Goal: Transaction & Acquisition: Purchase product/service

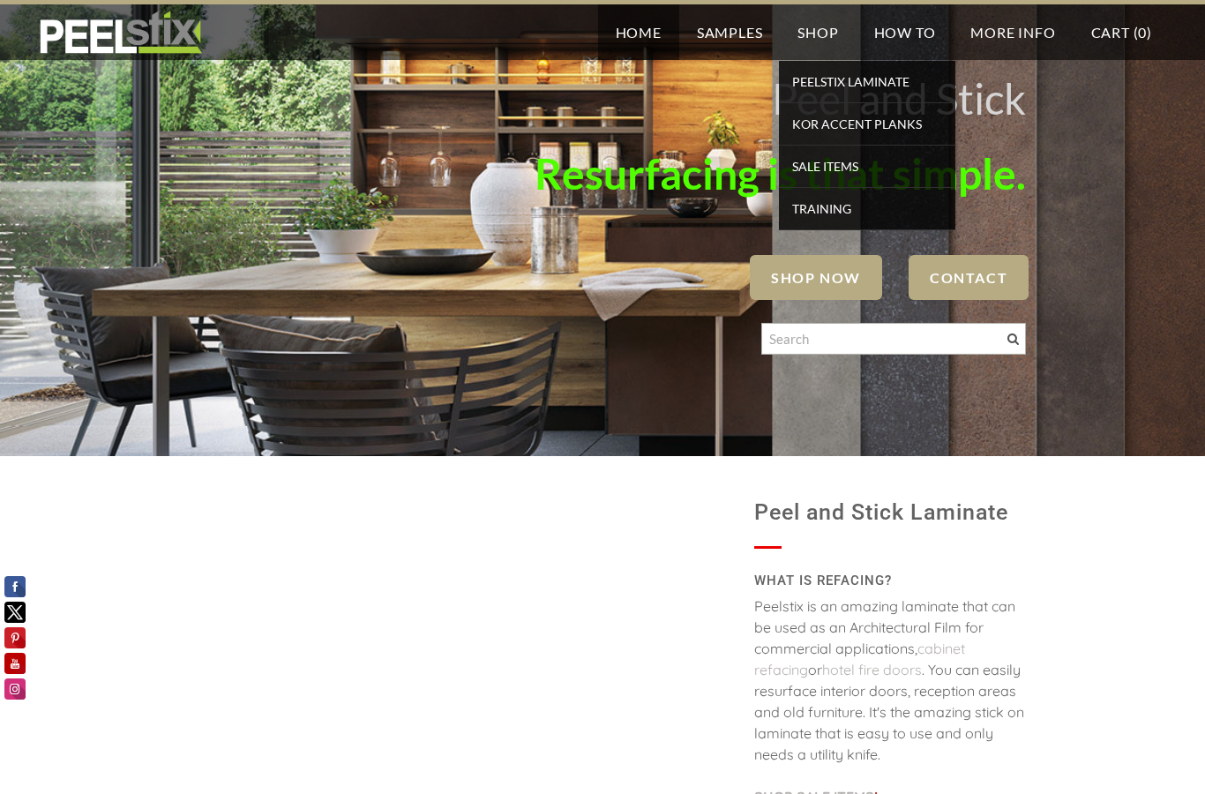
click at [877, 85] on span "PEELSTIX Laminate" at bounding box center [868, 82] width 168 height 24
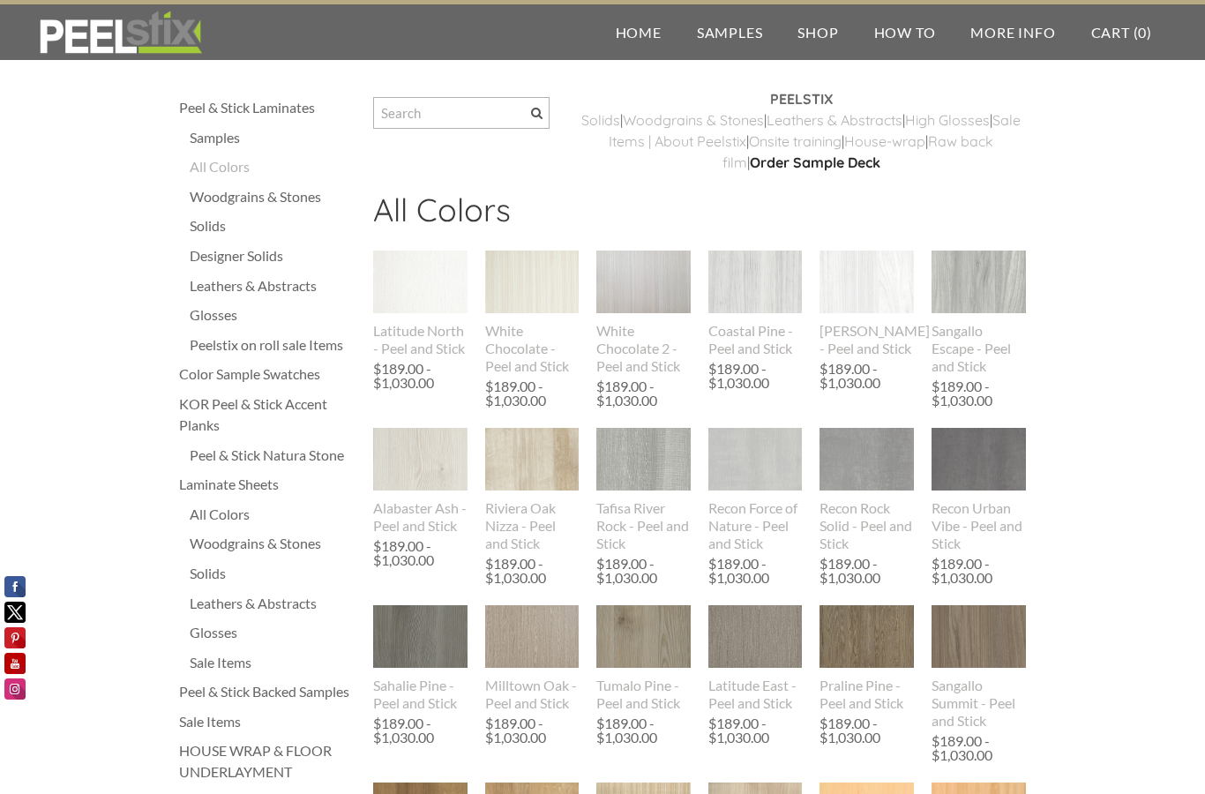
click at [203, 226] on div "Solids" at bounding box center [273, 225] width 166 height 21
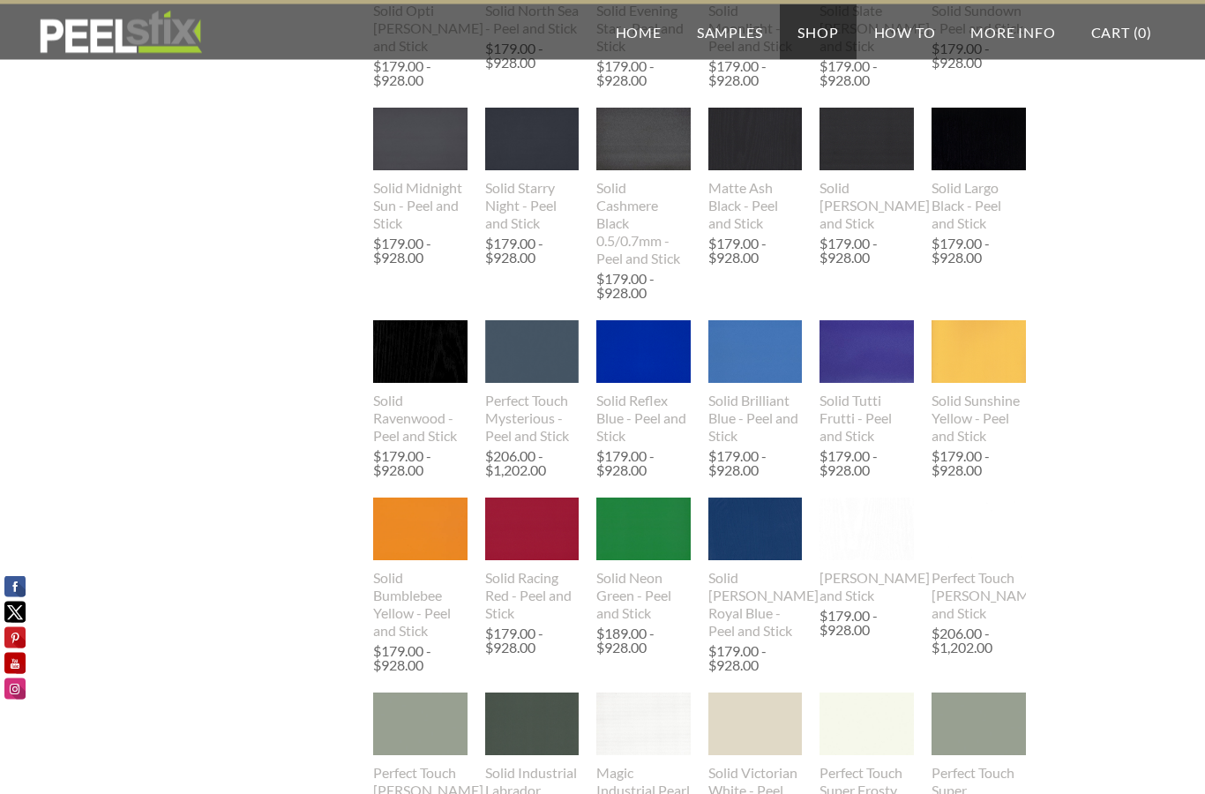
scroll to position [1009, 0]
click at [534, 554] on img at bounding box center [532, 529] width 94 height 63
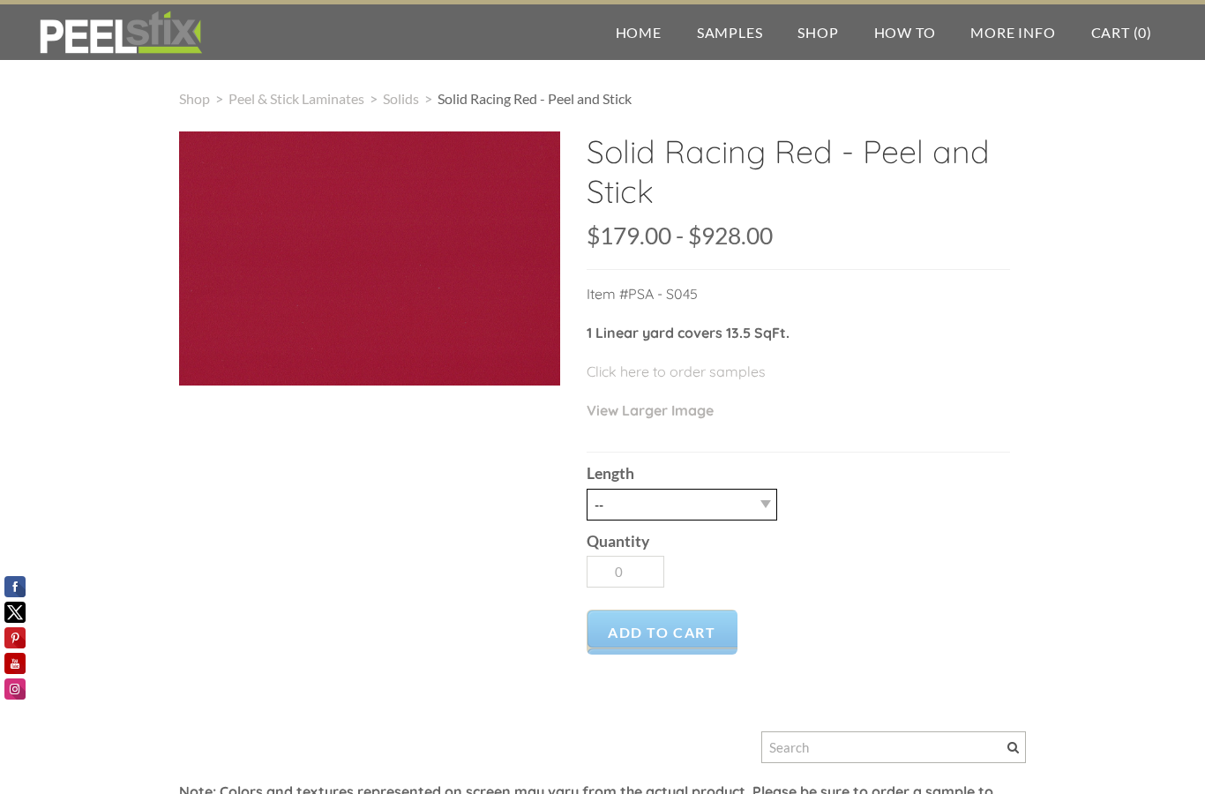
click at [760, 500] on select "-- 3LY 10LY 15LY 30LY" at bounding box center [682, 505] width 191 height 32
select select "3LY"
type input "1"
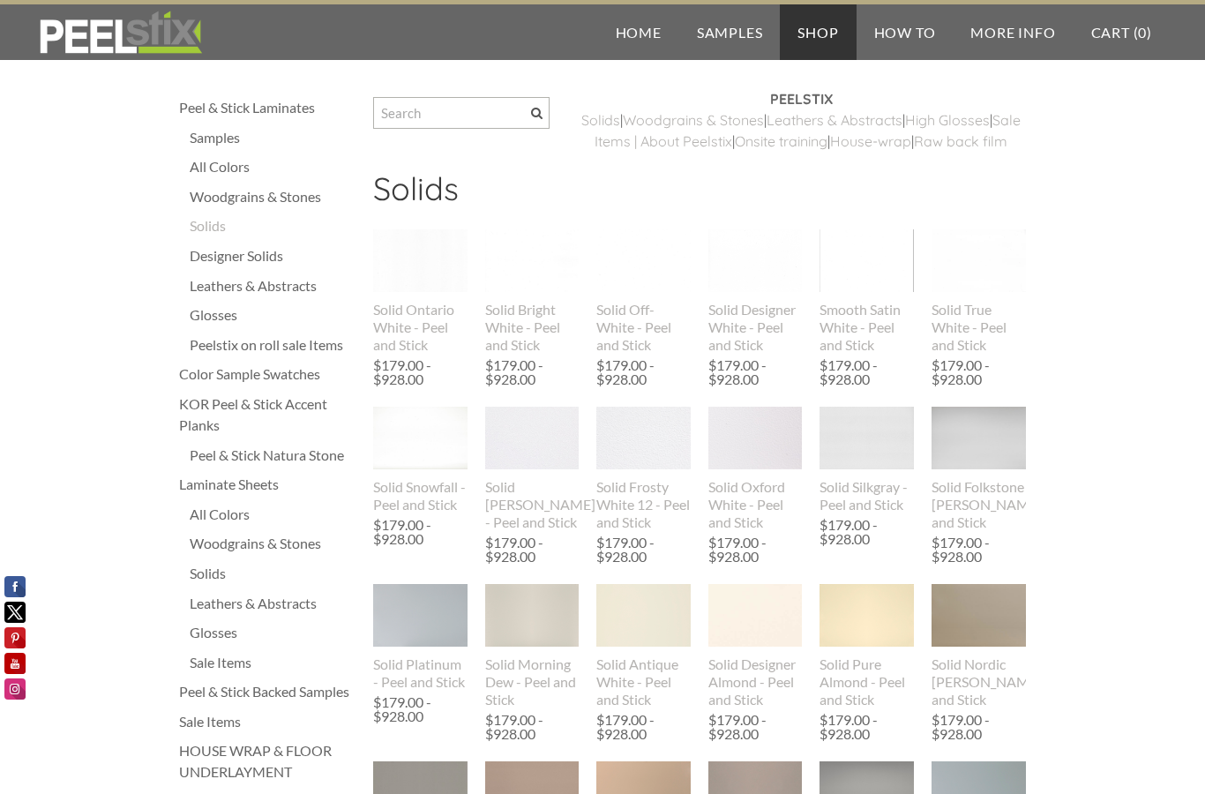
click at [259, 251] on div "Designer Solids" at bounding box center [273, 255] width 166 height 21
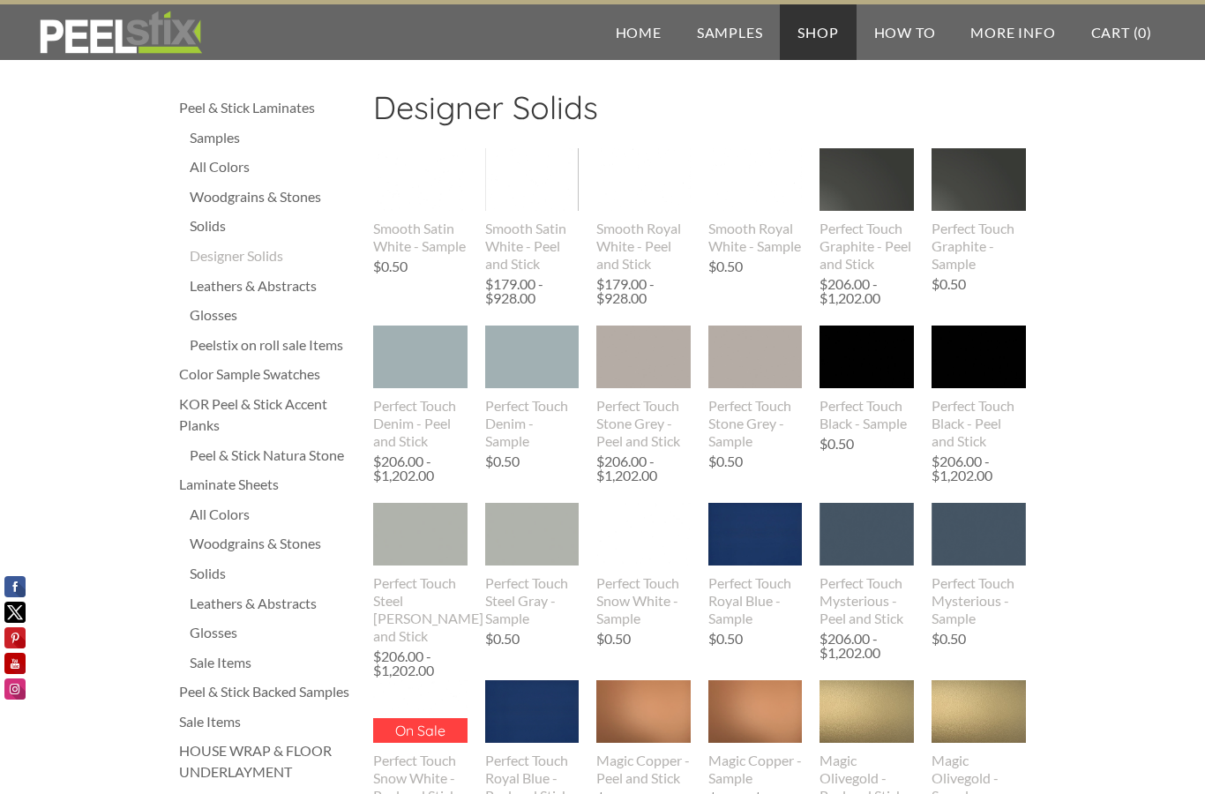
click at [406, 387] on img at bounding box center [421, 357] width 144 height 63
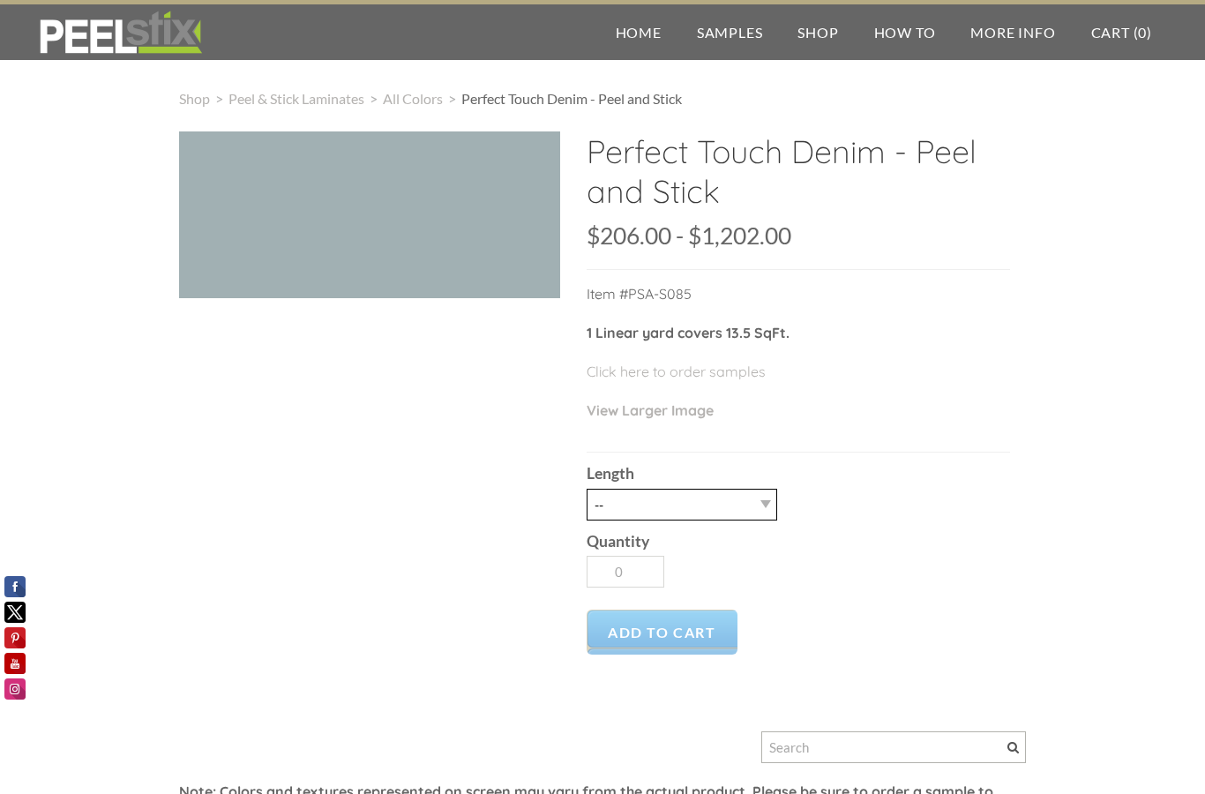
click at [760, 499] on select "-- 3LY 10LY 15LY 30LY" at bounding box center [682, 505] width 191 height 32
select select "3LY"
type input "1"
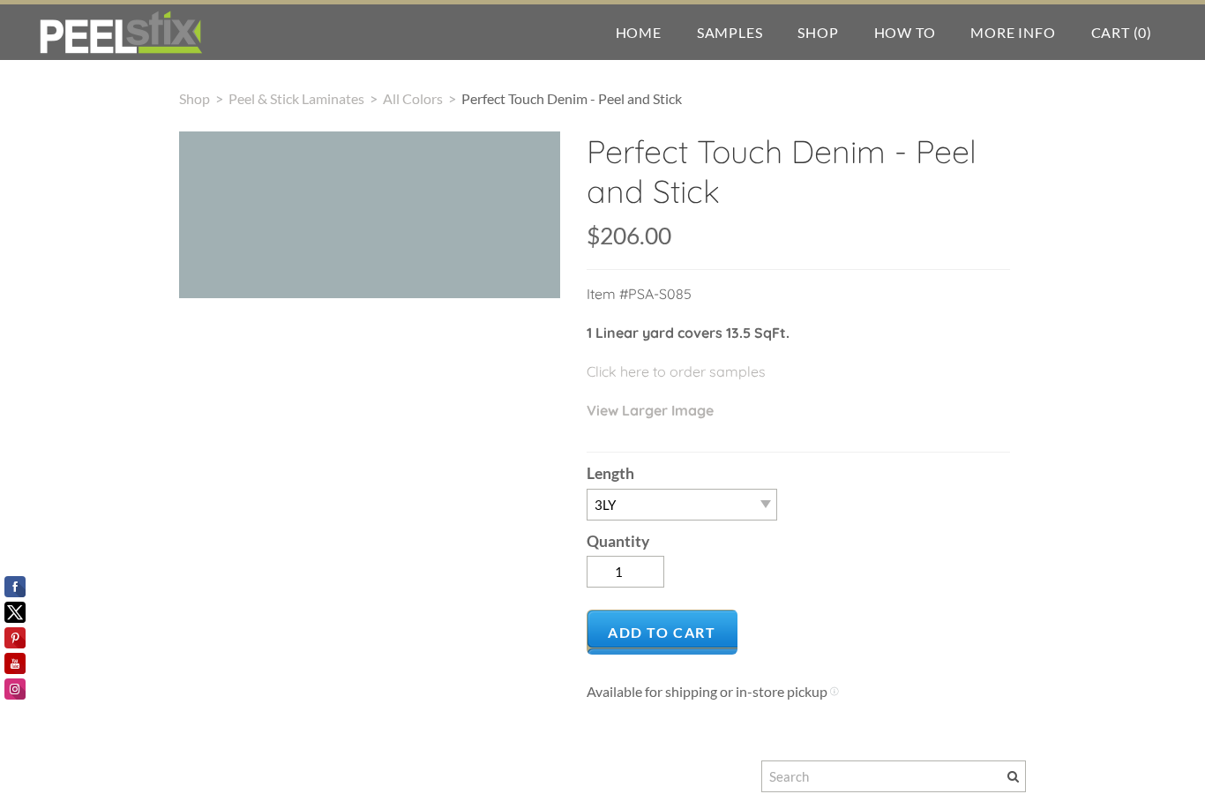
click at [675, 629] on span "Add to Cart" at bounding box center [662, 632] width 151 height 45
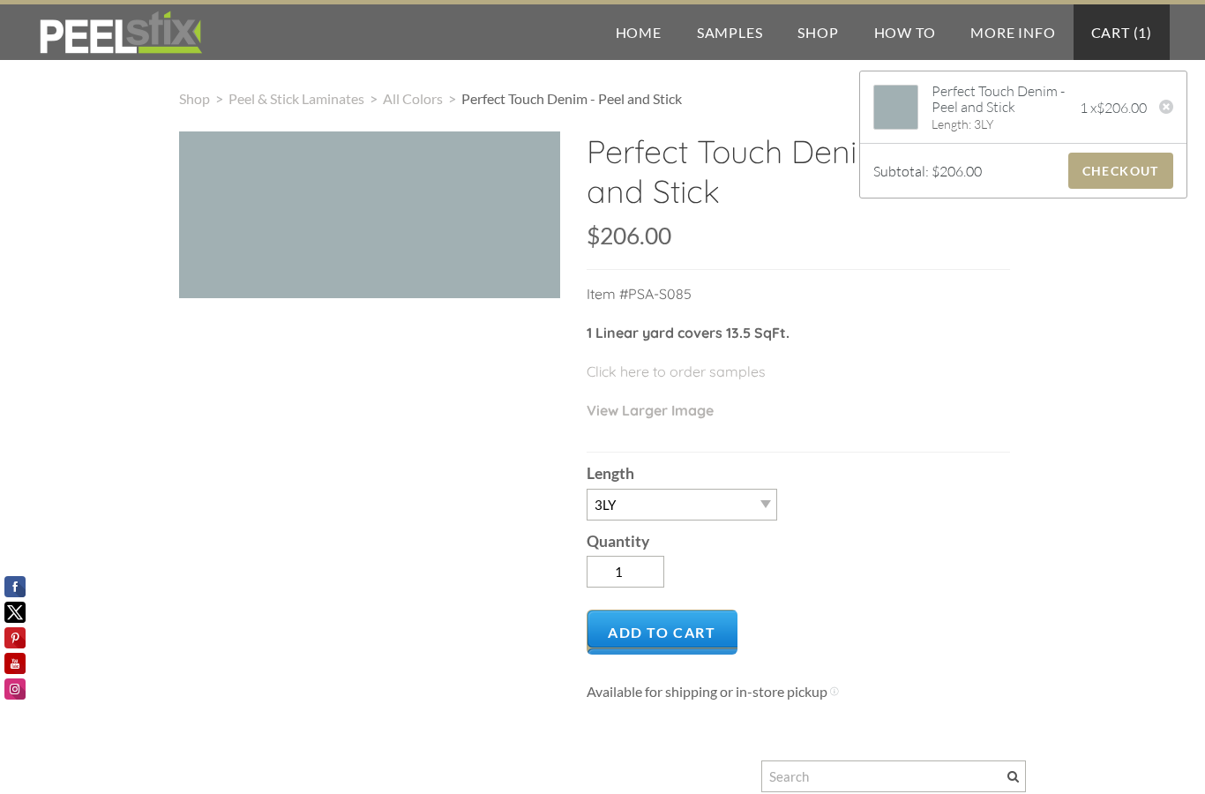
click at [1127, 163] on span "Checkout" at bounding box center [1121, 171] width 105 height 36
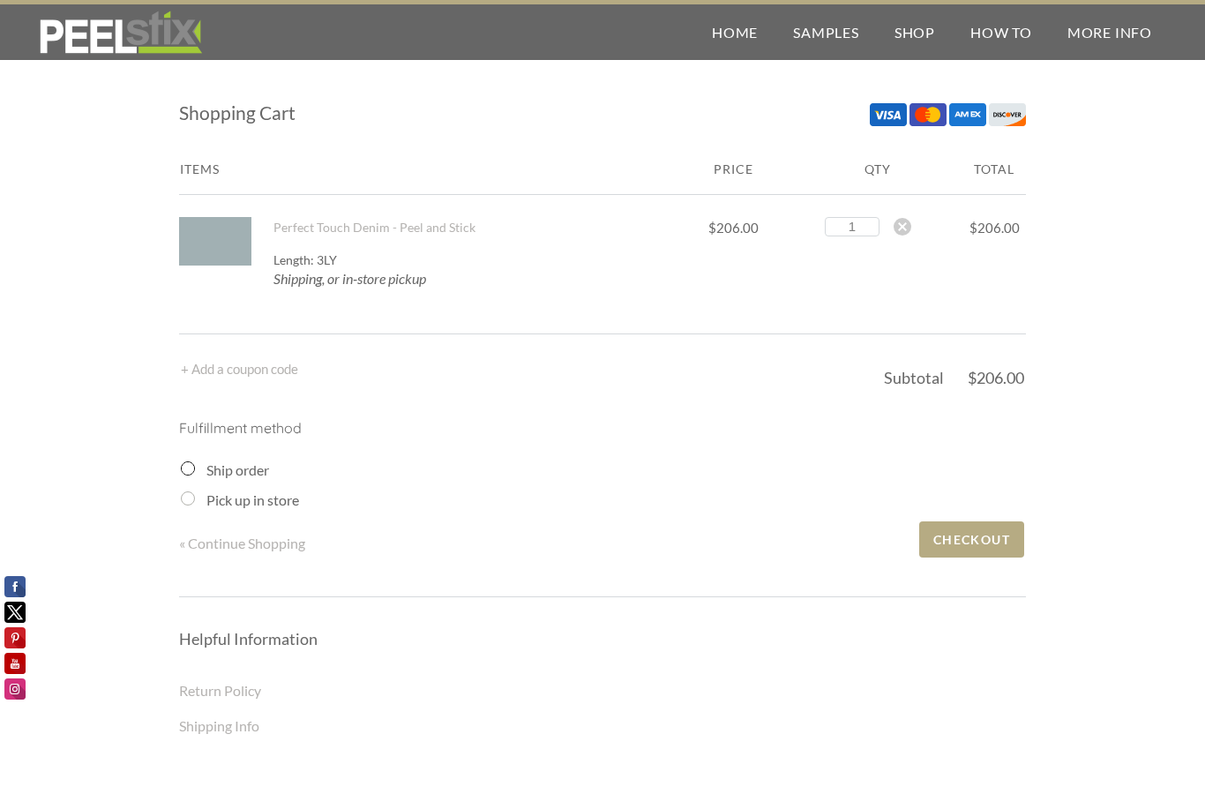
click at [189, 464] on input "Ship order" at bounding box center [188, 468] width 14 height 14
click at [190, 467] on input "Ship order" at bounding box center [188, 468] width 14 height 14
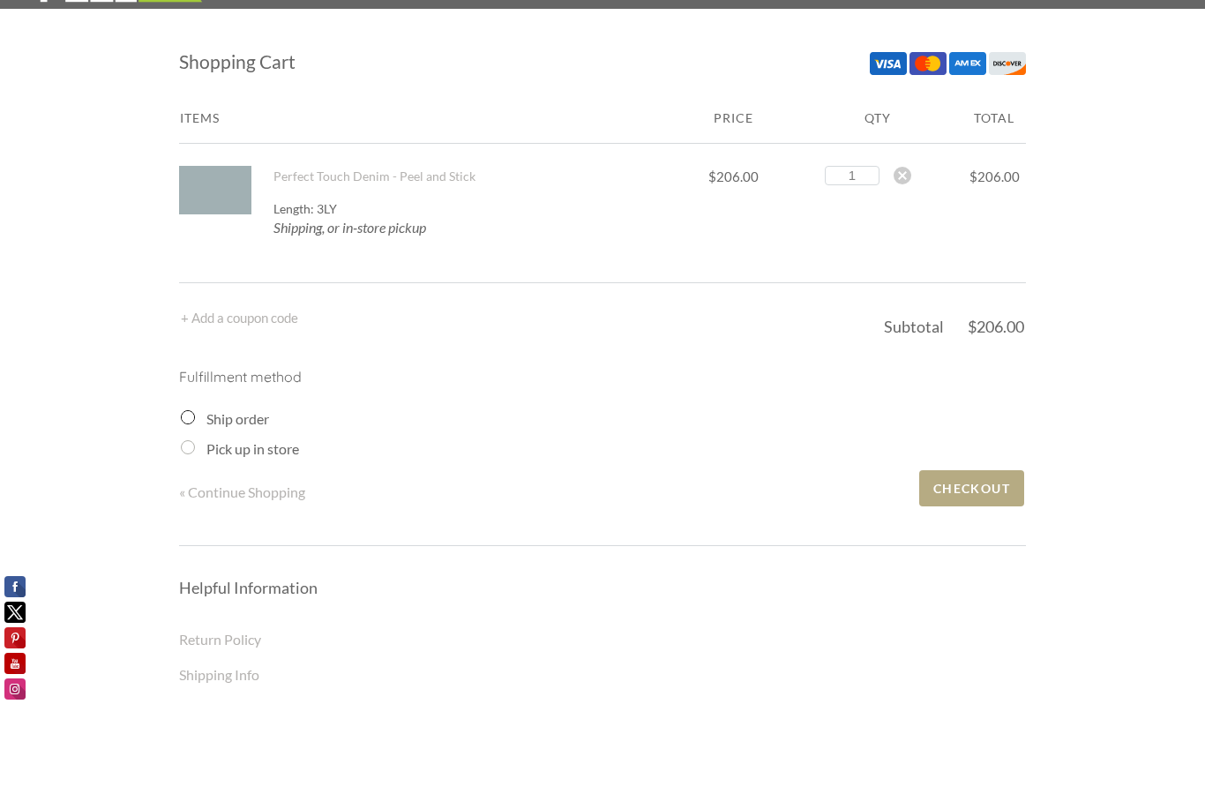
scroll to position [74, 0]
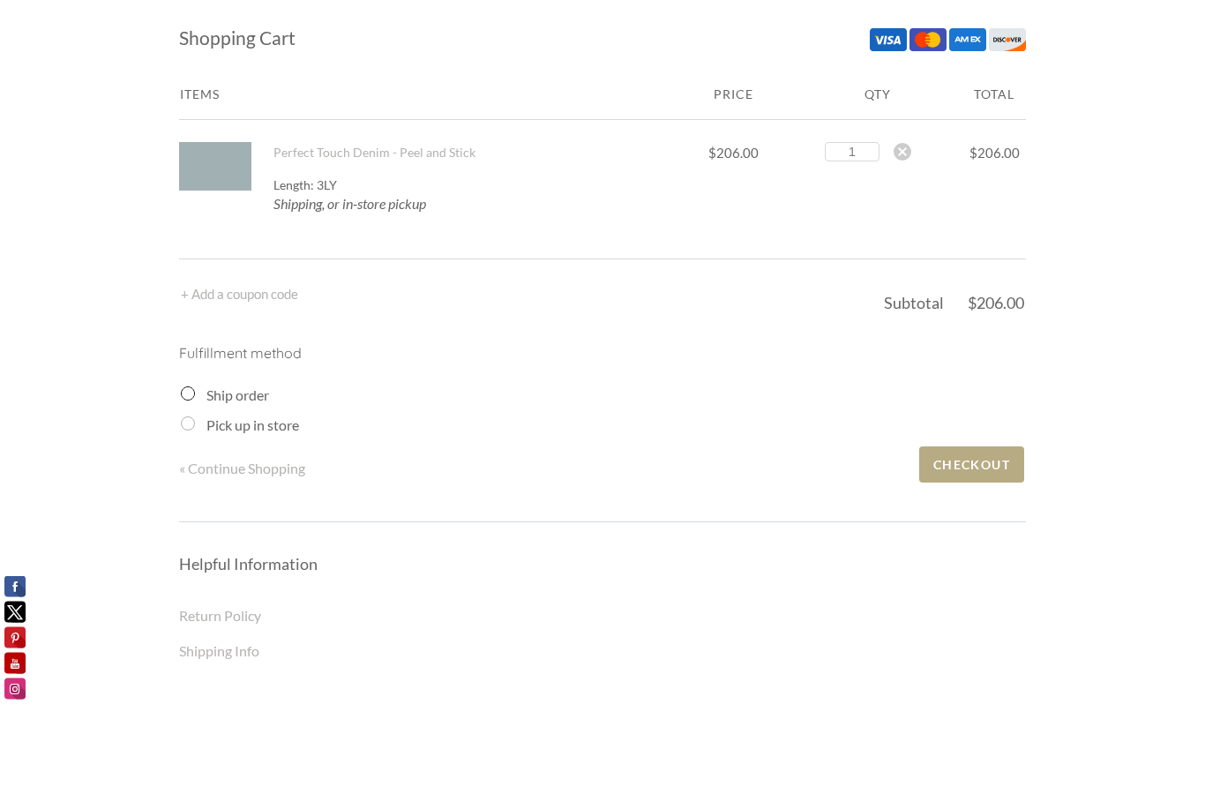
click at [979, 467] on span "Checkout" at bounding box center [971, 465] width 105 height 36
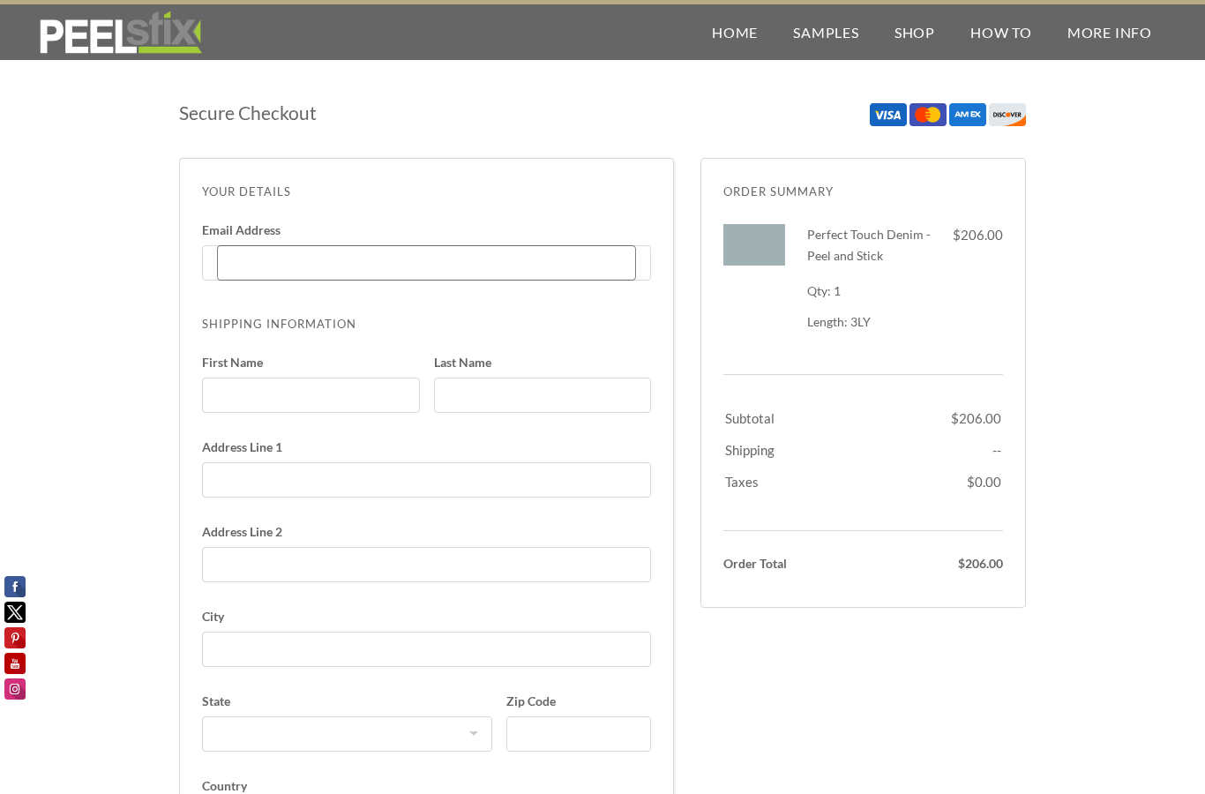
click at [256, 262] on input "Email Address Enter code" at bounding box center [426, 262] width 419 height 35
type input "[PERSON_NAME][EMAIL_ADDRESS][DOMAIN_NAME]"
click at [266, 382] on input "First Name" at bounding box center [311, 395] width 218 height 35
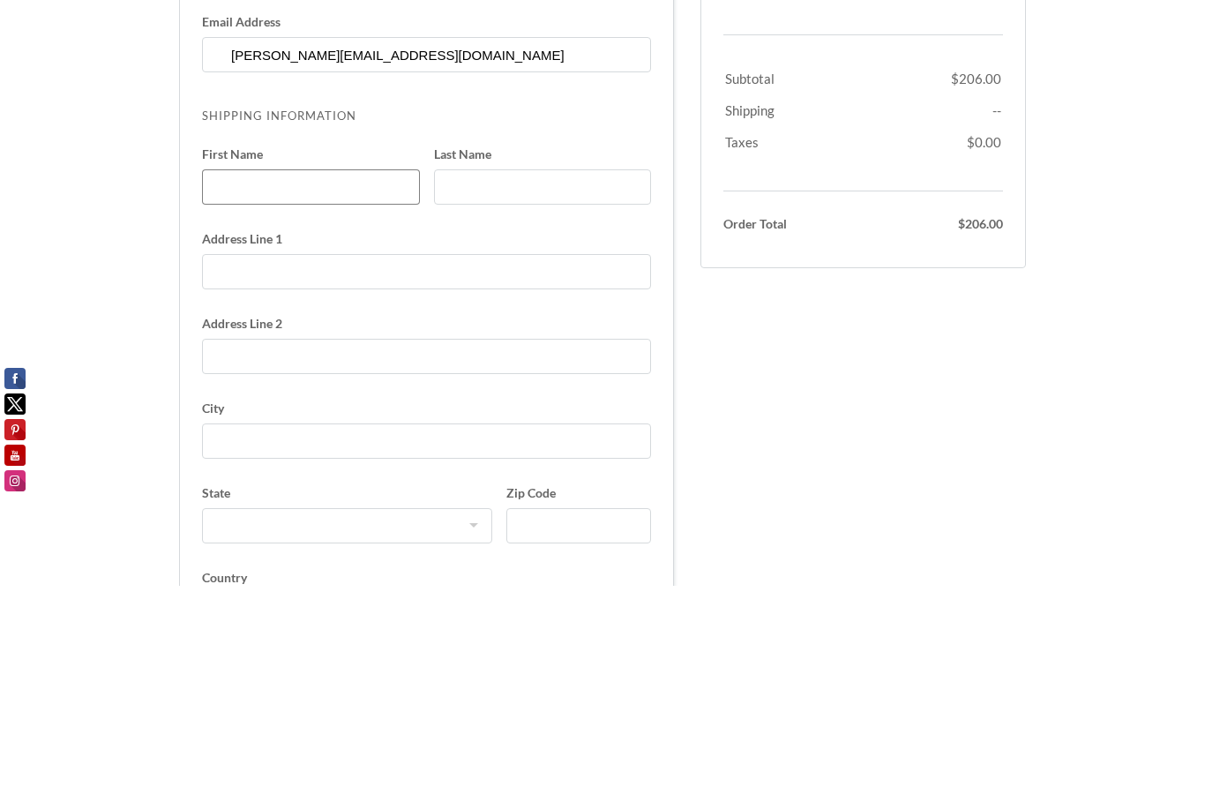
type input "Farhad"
type input "Hamzeie"
type input "[STREET_ADDRESS][US_STATE]"
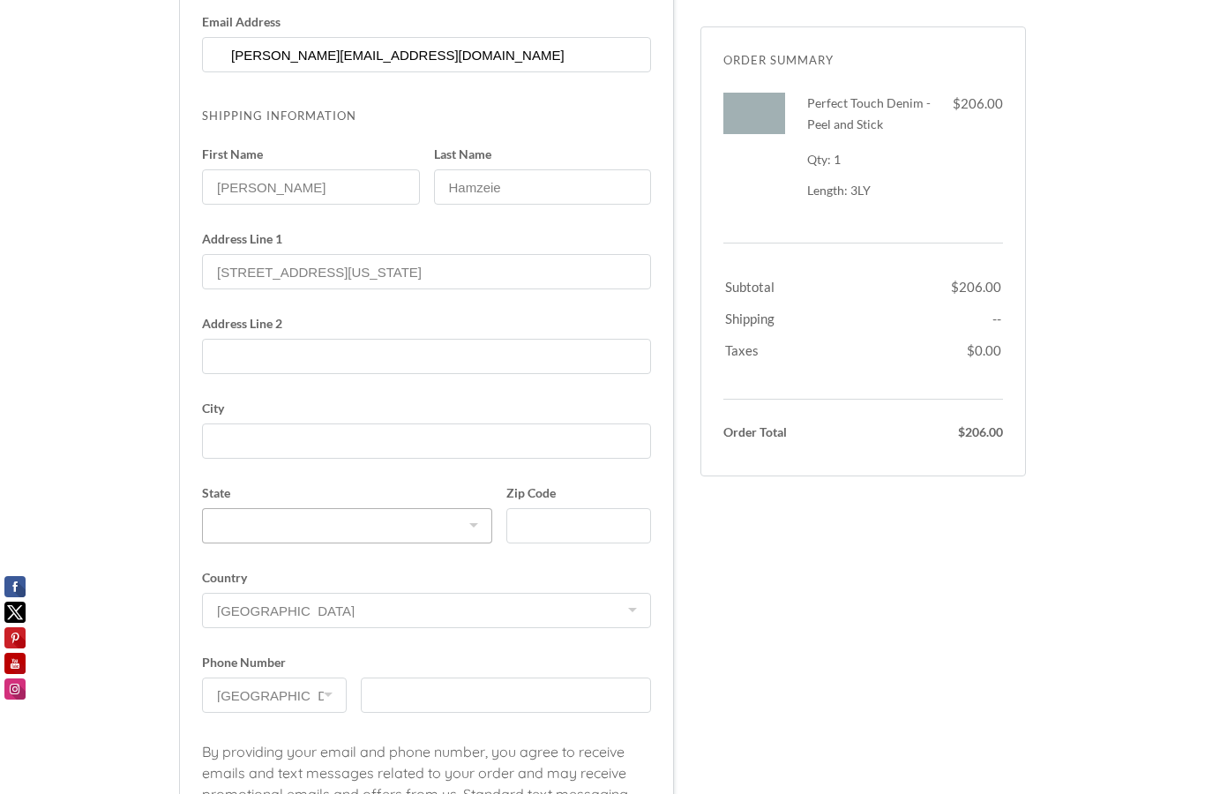
select select "MA"
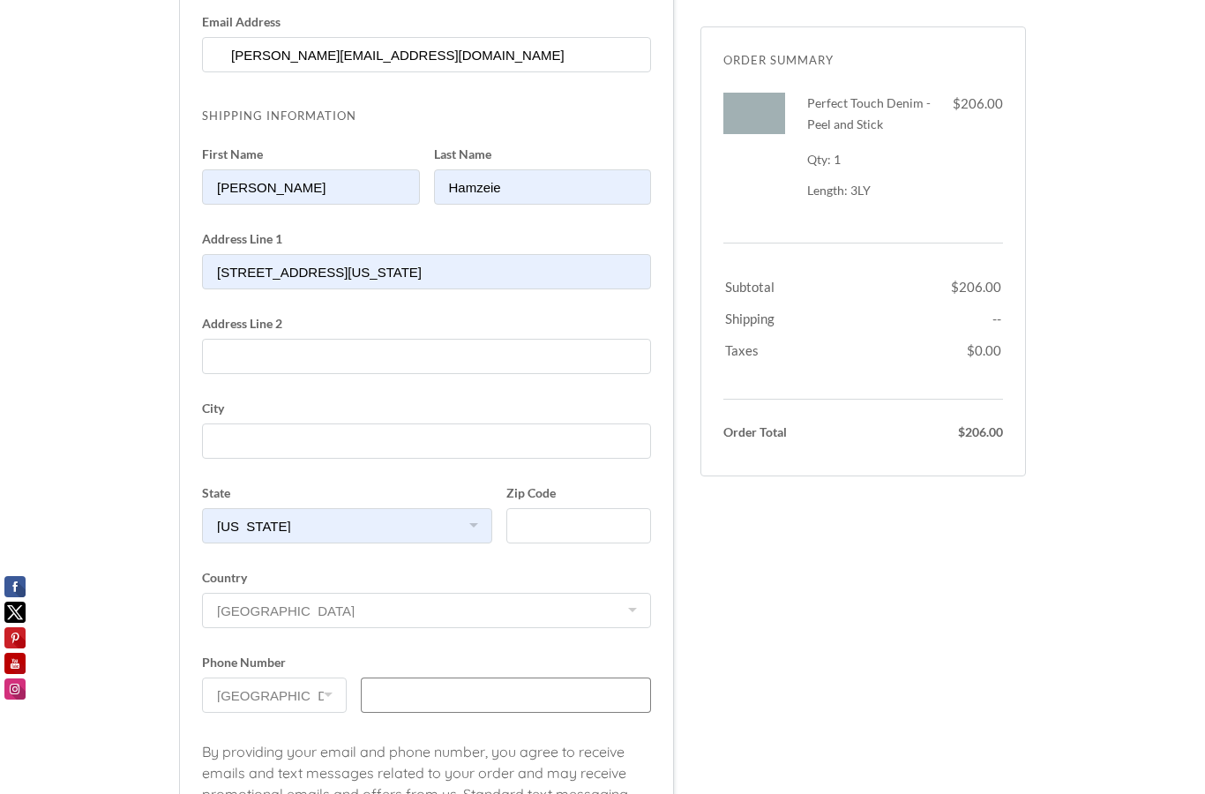
type input "6174179339"
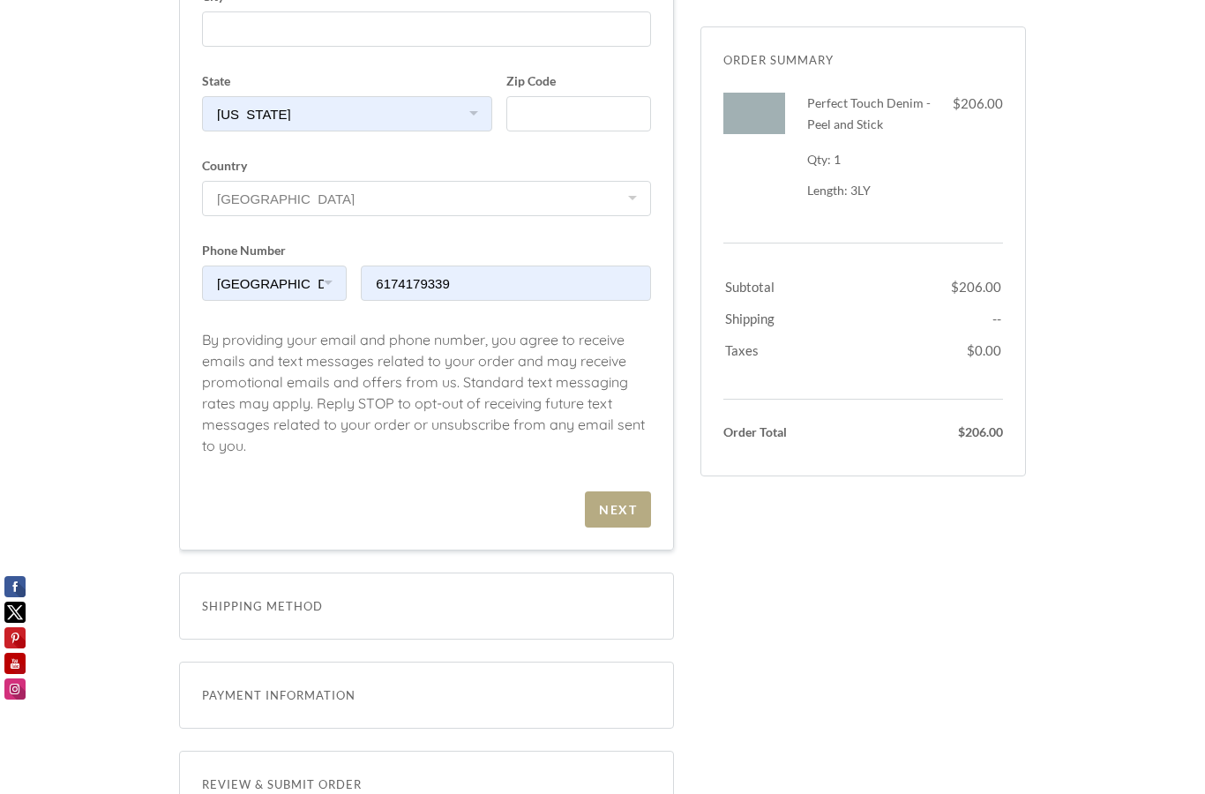
scroll to position [615, 0]
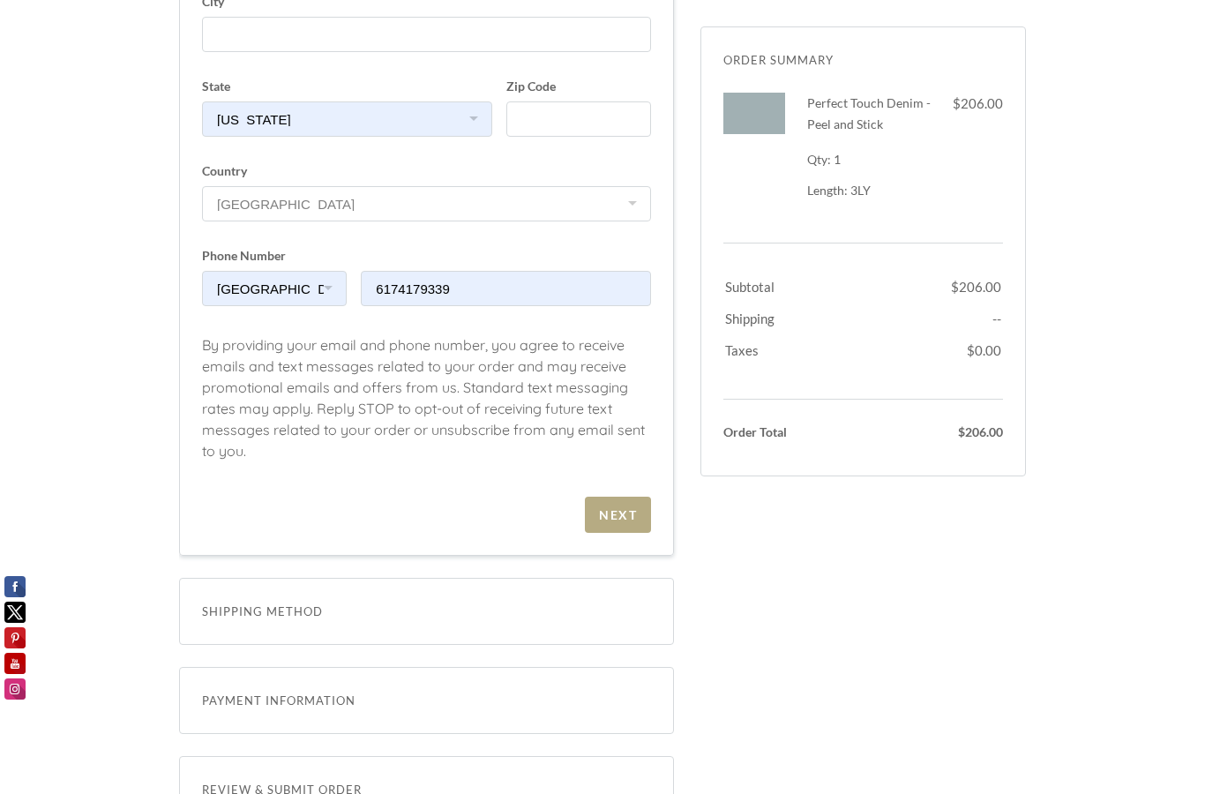
click at [611, 514] on div "Next" at bounding box center [618, 514] width 38 height 15
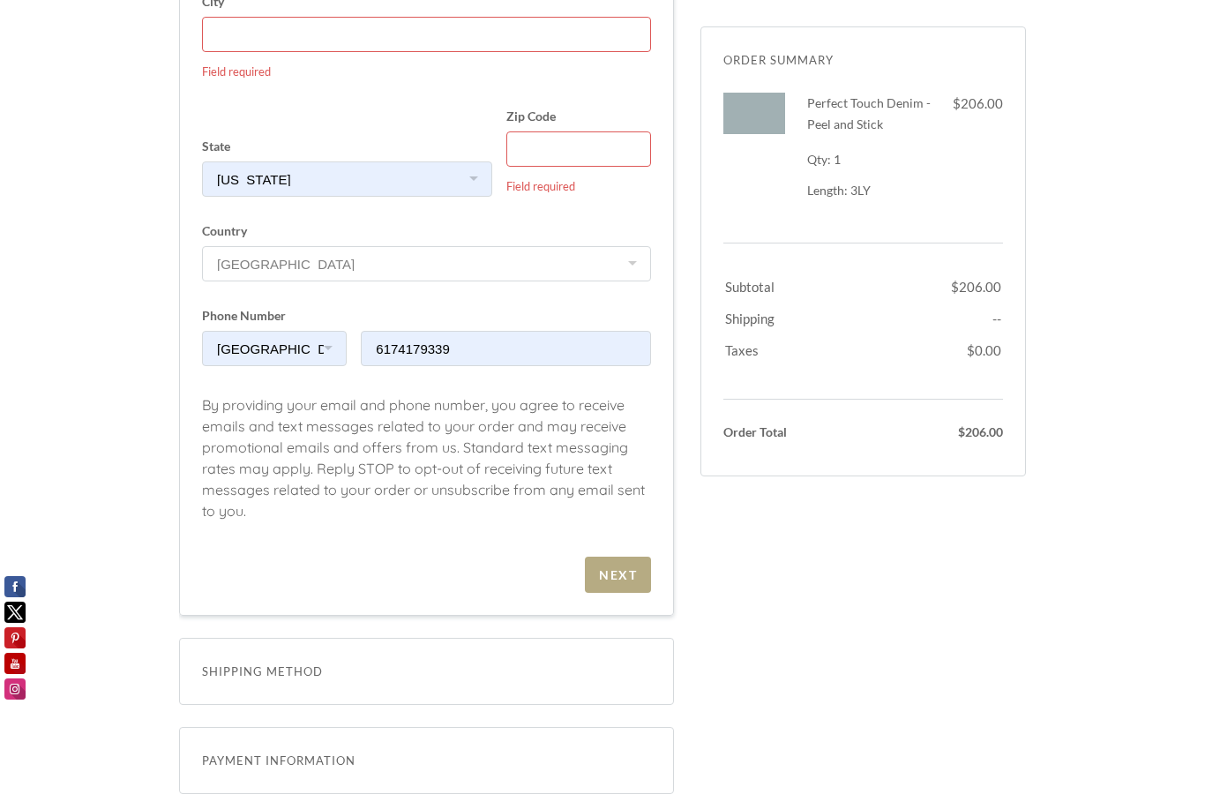
scroll to position [614, 0]
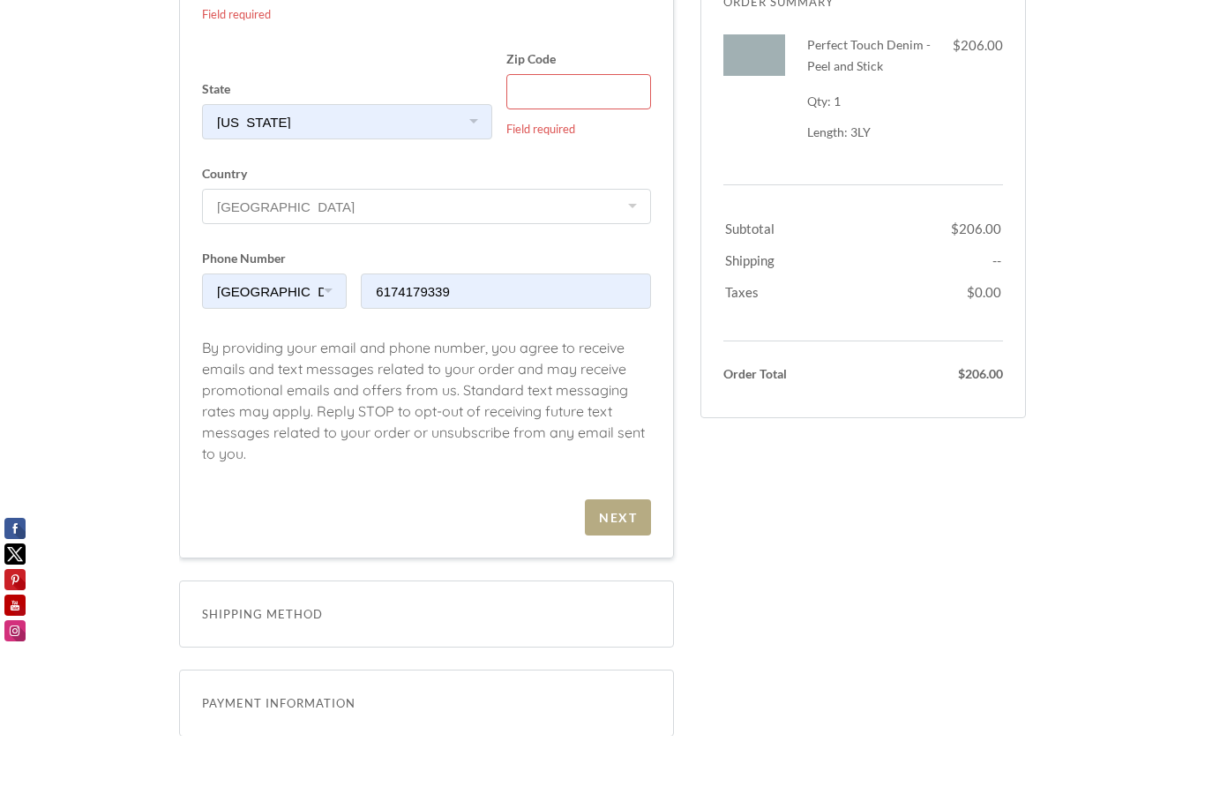
click at [552, 132] on input "Zip Code Field required" at bounding box center [578, 149] width 145 height 35
type input "Arlington"
type input "02474"
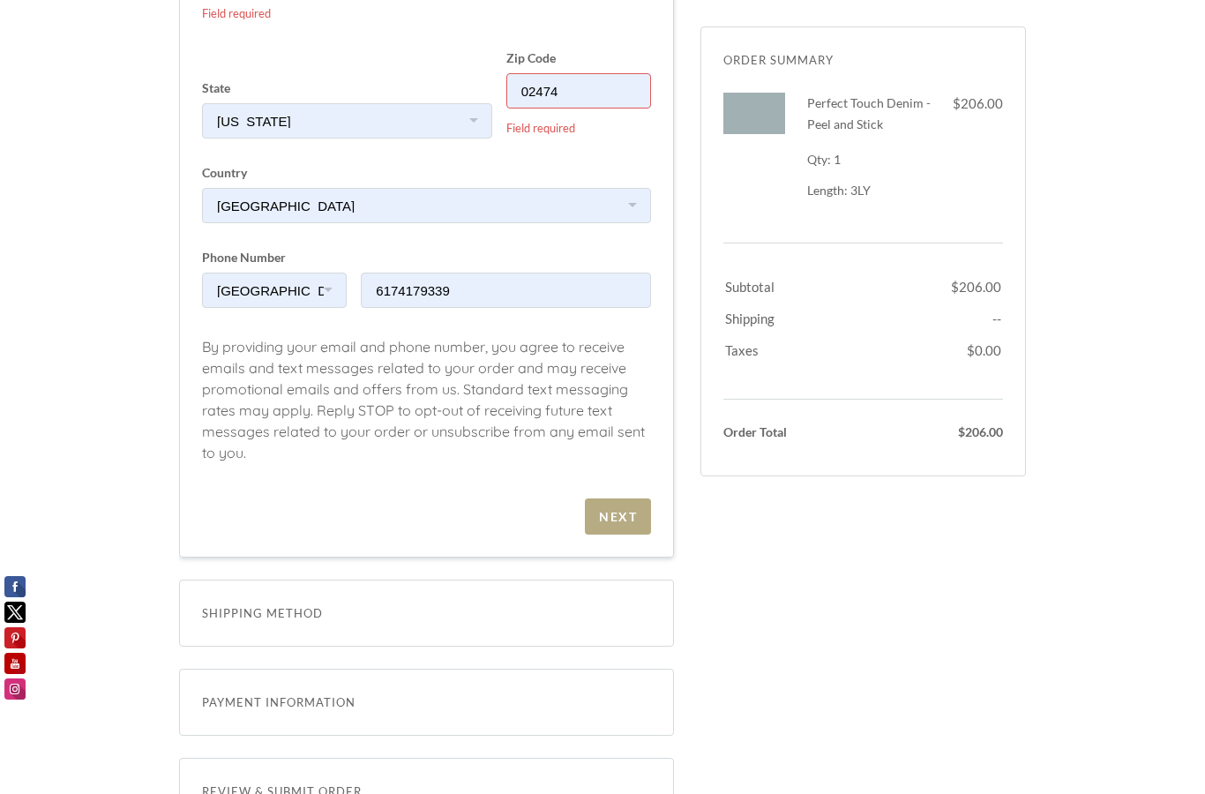
click at [615, 514] on div "Next" at bounding box center [618, 516] width 38 height 15
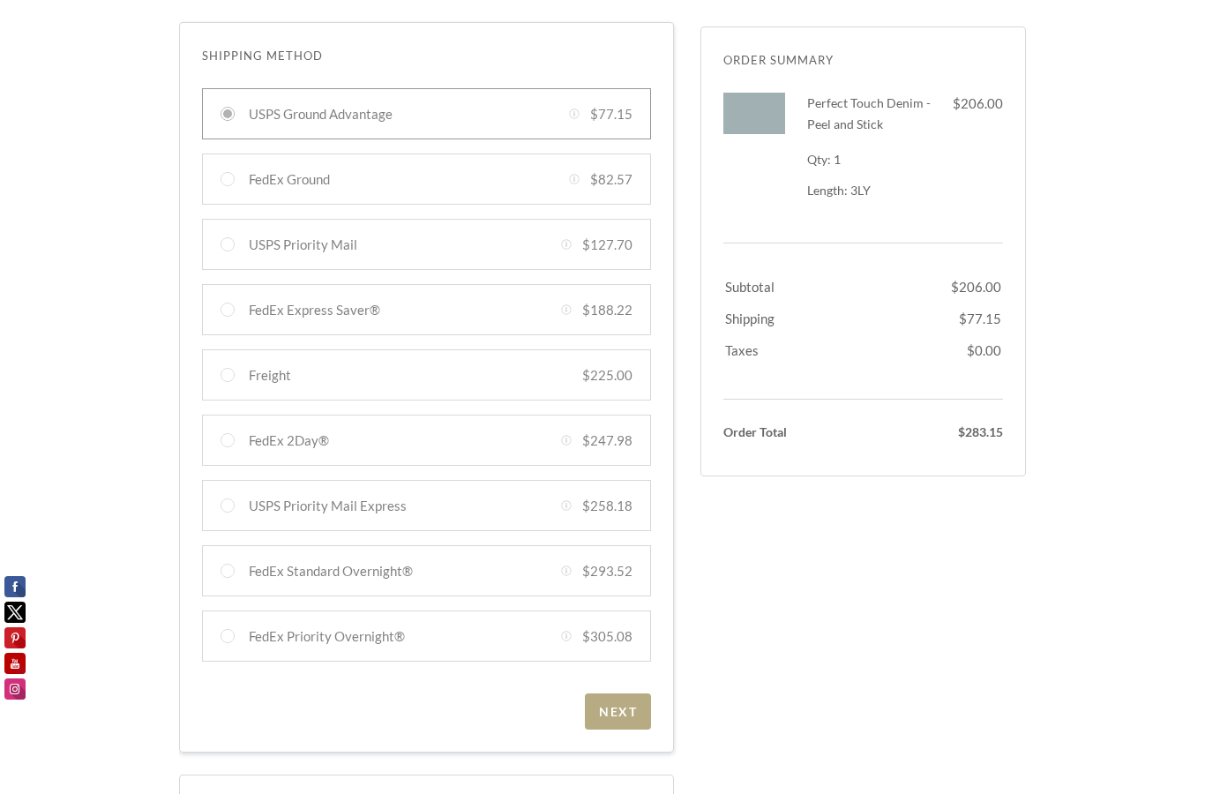
scroll to position [344, 0]
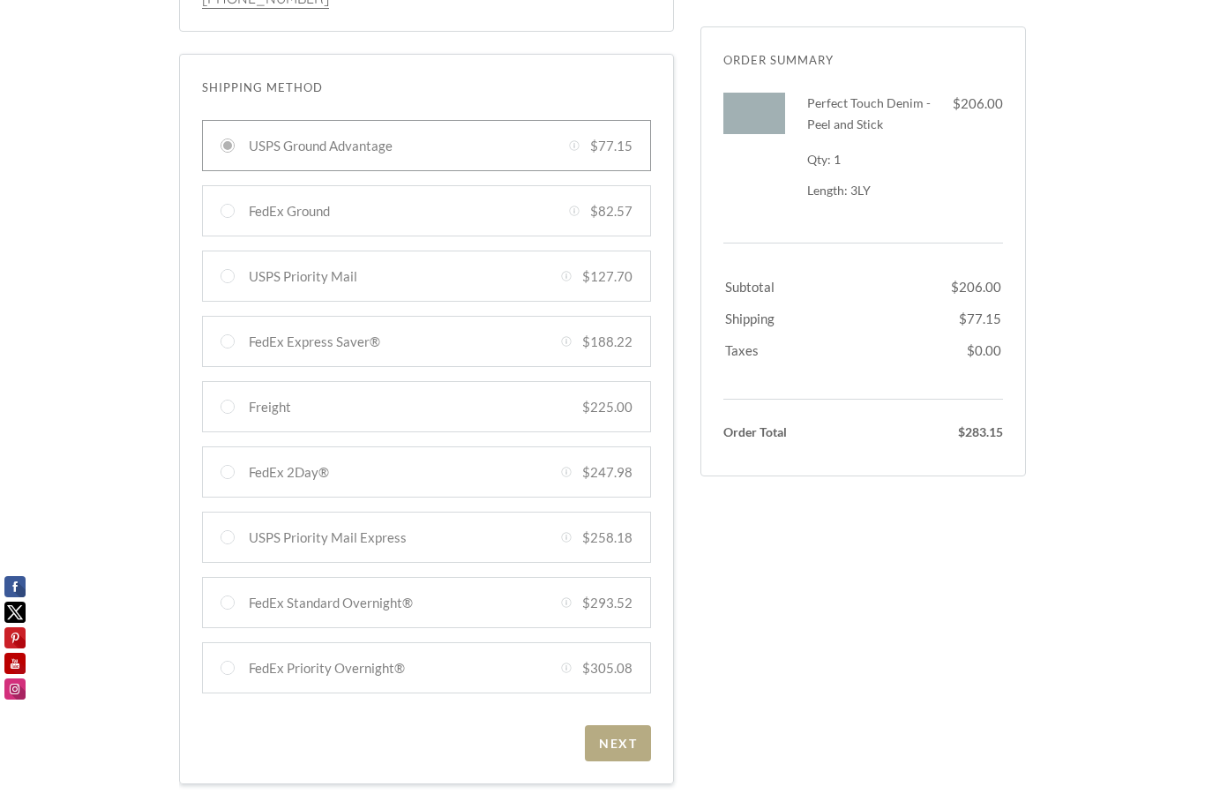
click at [618, 738] on div "Next" at bounding box center [618, 743] width 38 height 15
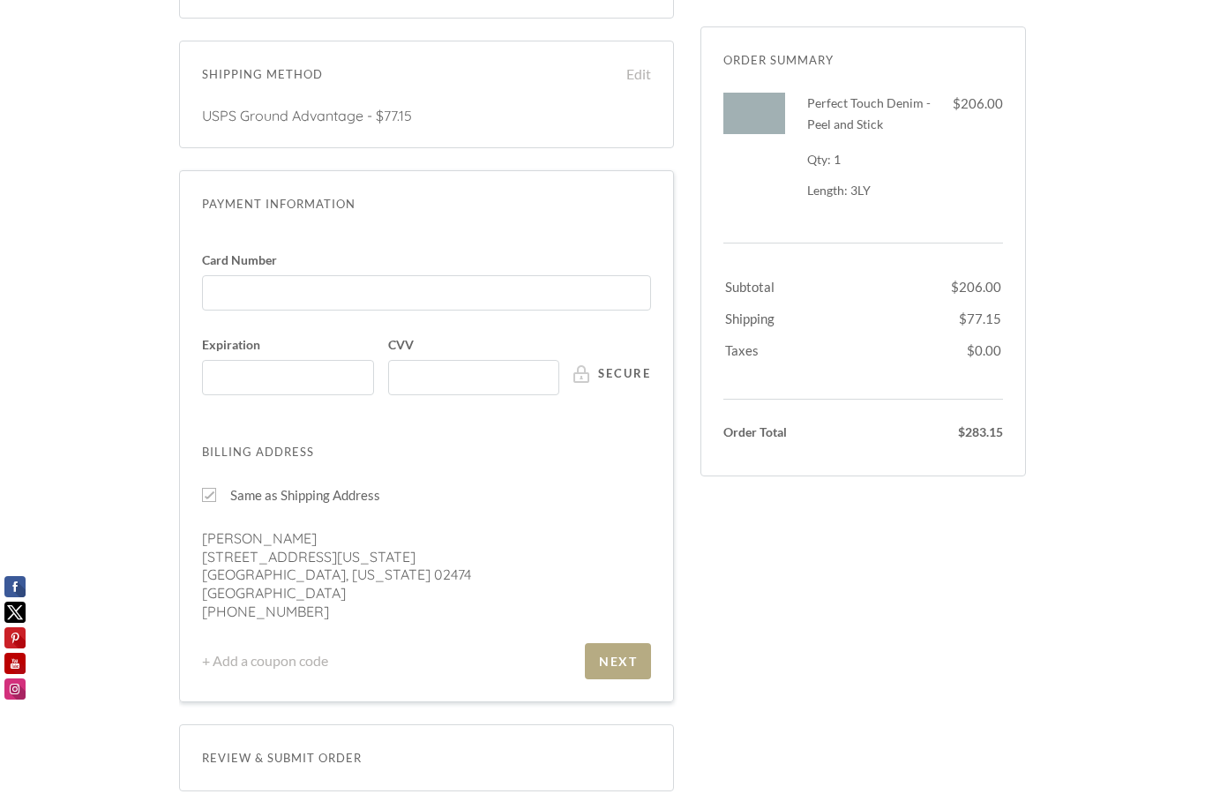
scroll to position [377, 0]
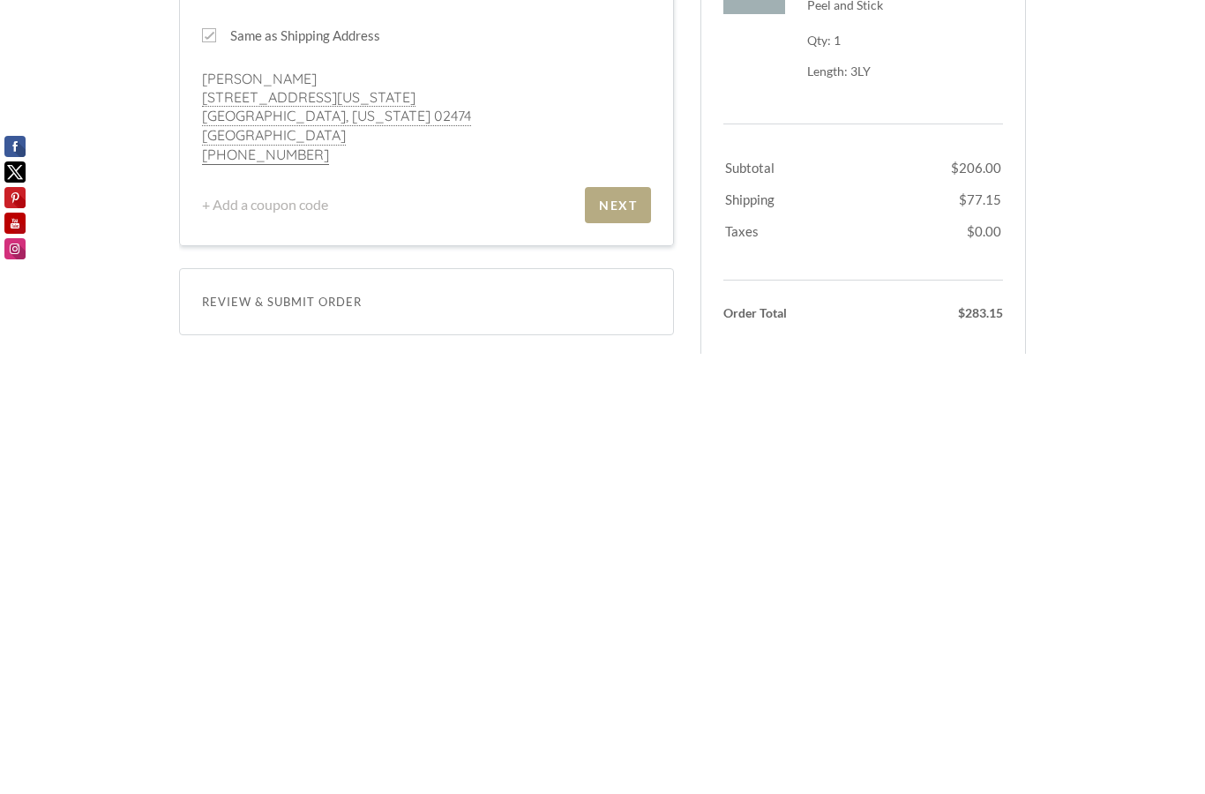
click at [617, 638] on div "Next" at bounding box center [618, 645] width 38 height 15
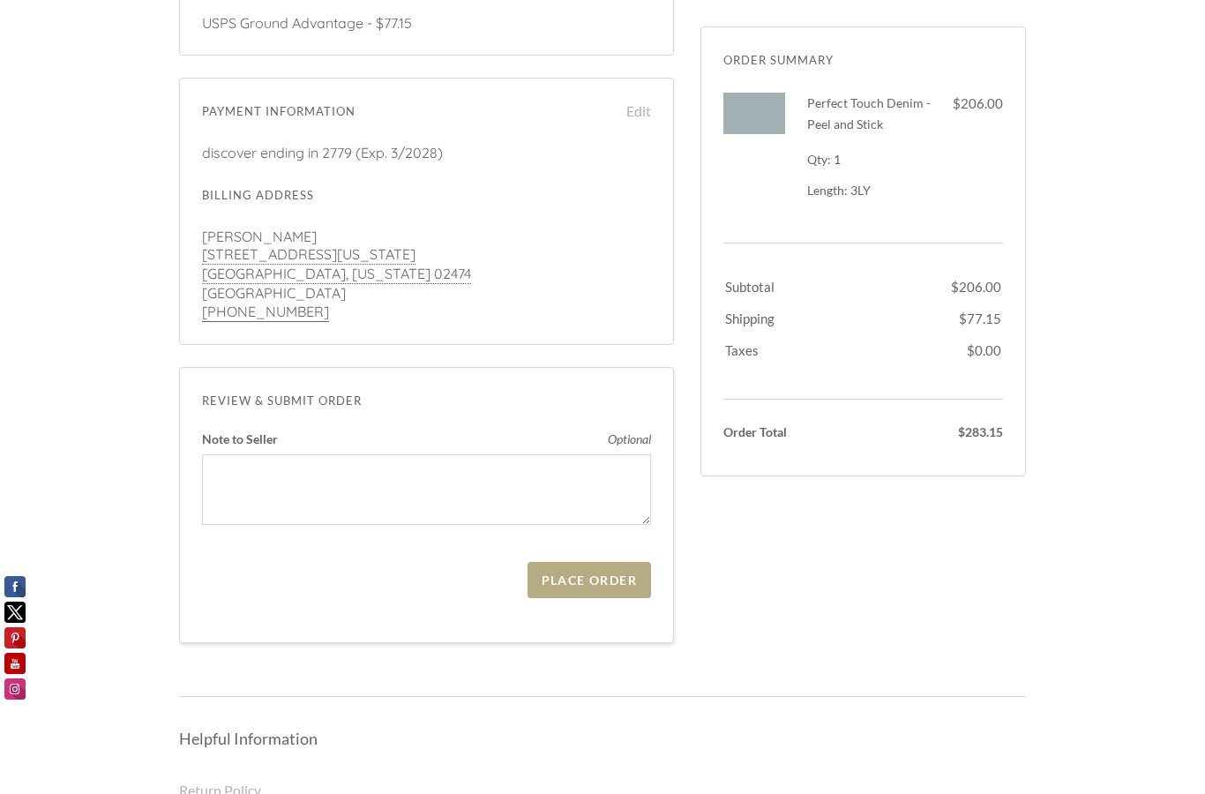
scroll to position [444, 0]
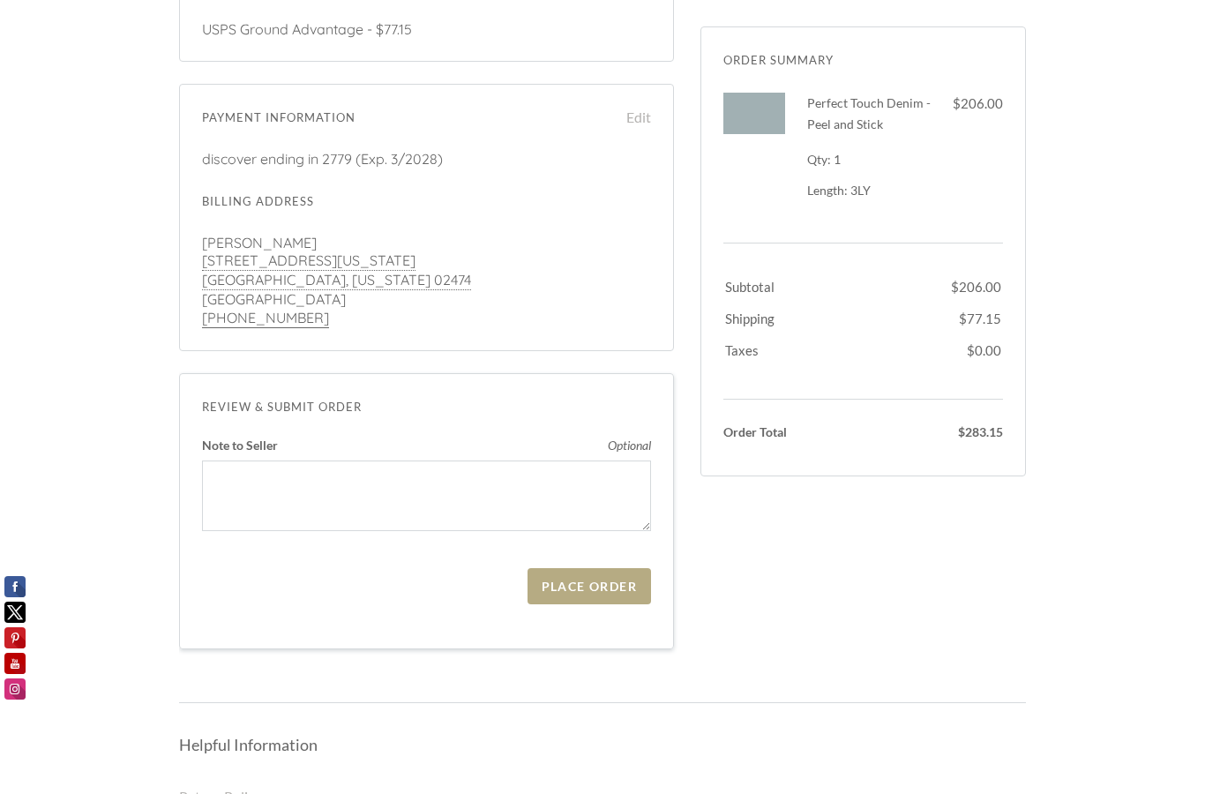
click at [590, 579] on div "Place Order" at bounding box center [589, 586] width 95 height 15
